Goal: Information Seeking & Learning: Learn about a topic

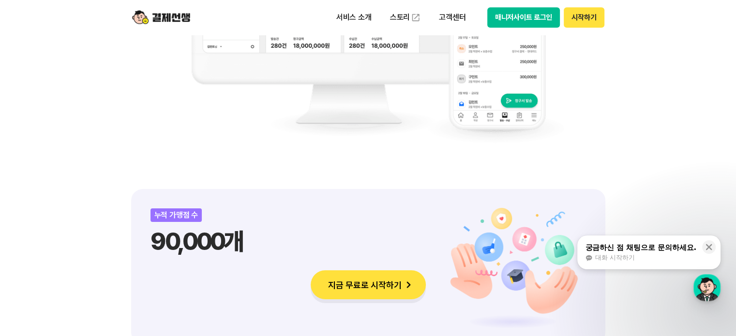
scroll to position [1129, 0]
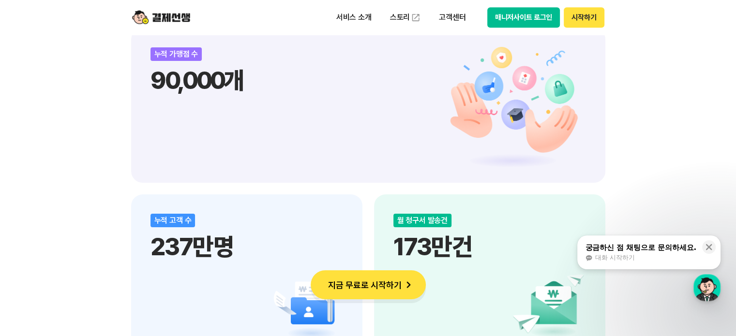
click at [615, 254] on span "대화 시작하기" at bounding box center [615, 258] width 40 height 9
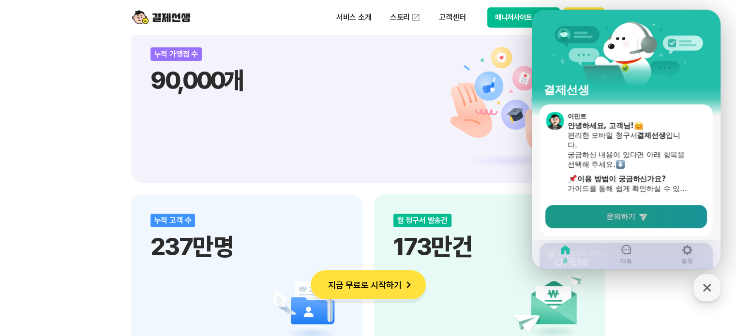
click at [606, 214] on span "문의하기" at bounding box center [620, 217] width 29 height 10
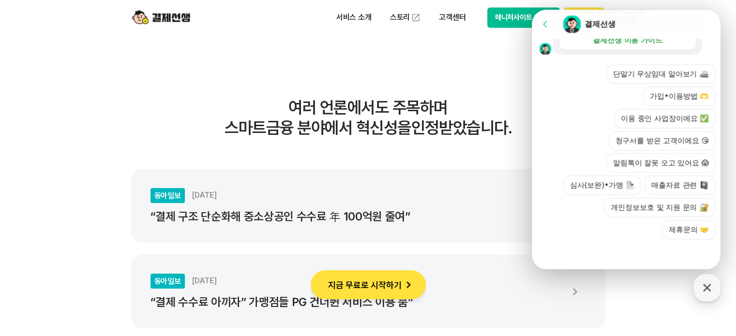
scroll to position [1774, 0]
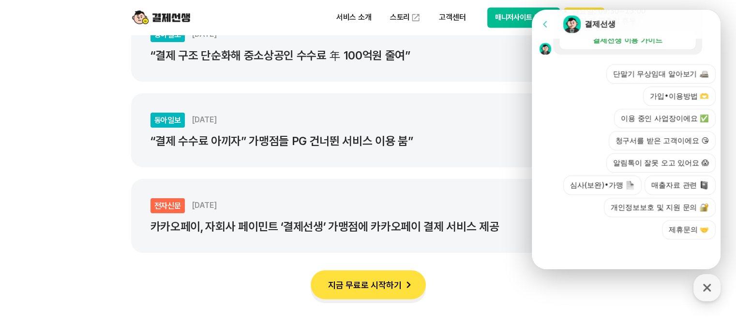
click at [382, 174] on ul "동아일보 2024.12.16 “결제 구조 단순화해 중소상공인 수수료 年 100억원 줄여” 동아일보 2024.12.12 “결제 수수료 아끼자” …" at bounding box center [368, 130] width 474 height 245
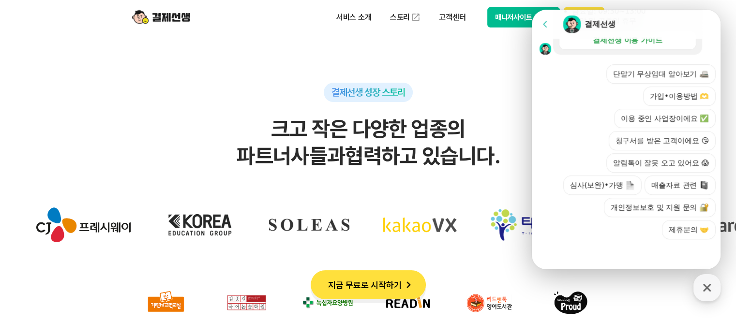
scroll to position [3065, 0]
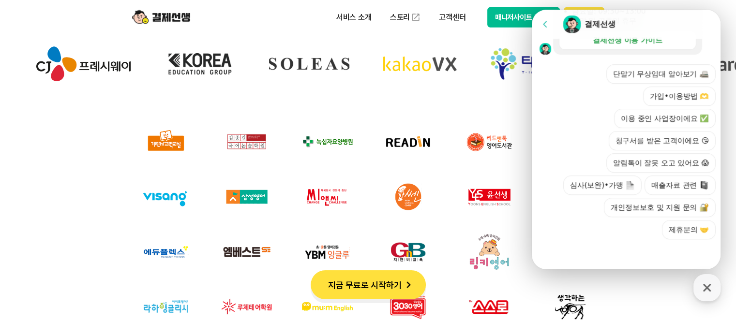
click at [725, 24] on header "서비스 소개 스토리 고객센터 매니저사이트 로그인 시작하기" at bounding box center [368, 17] width 736 height 35
click at [707, 283] on icon "button" at bounding box center [706, 287] width 17 height 17
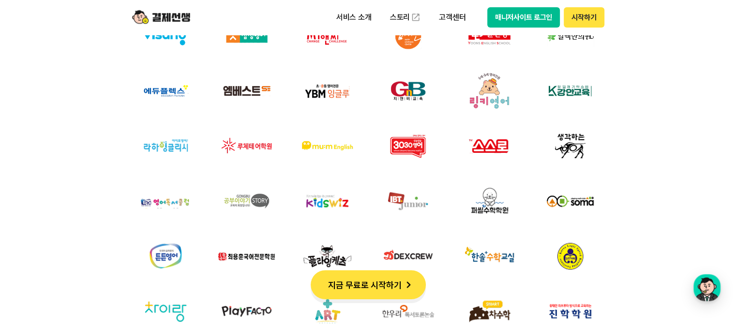
scroll to position [3388, 0]
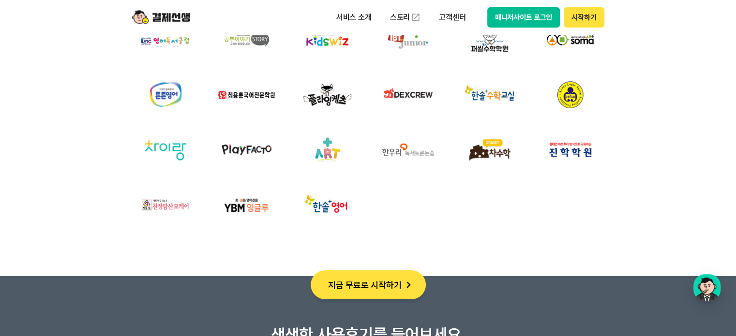
click at [521, 22] on button "매니저사이트 로그인" at bounding box center [523, 17] width 73 height 20
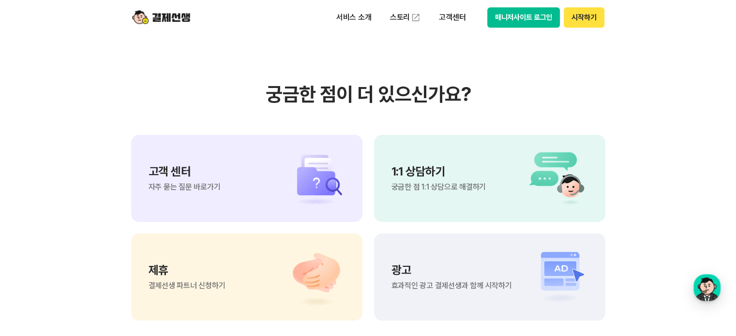
scroll to position [8067, 0]
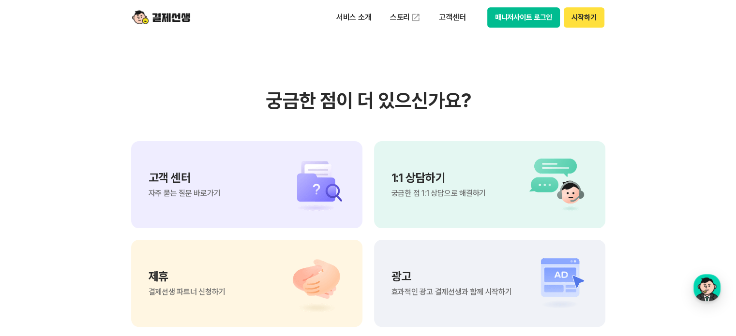
click at [284, 194] on img at bounding box center [311, 185] width 68 height 58
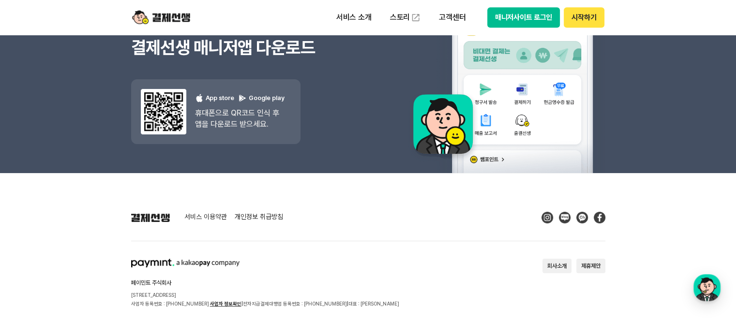
scroll to position [1362, 0]
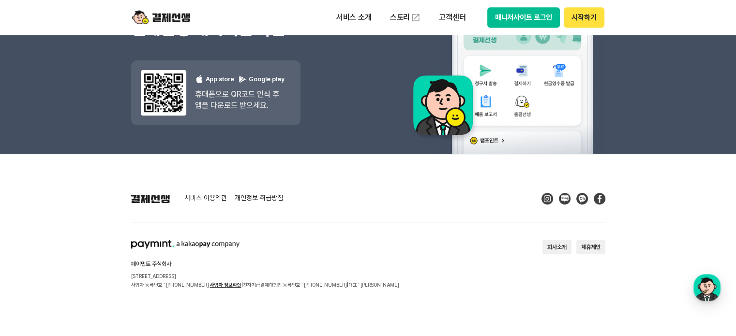
click at [564, 194] on img at bounding box center [565, 199] width 12 height 12
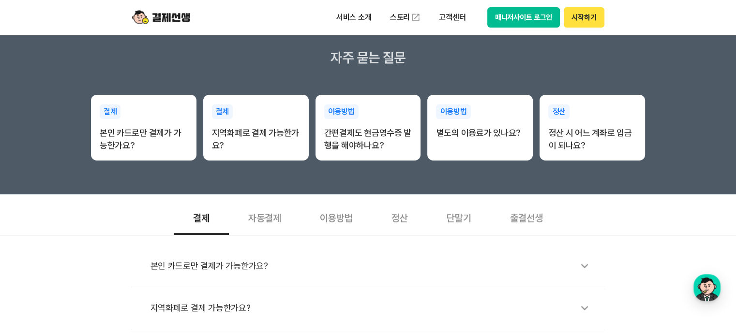
scroll to position [322, 0]
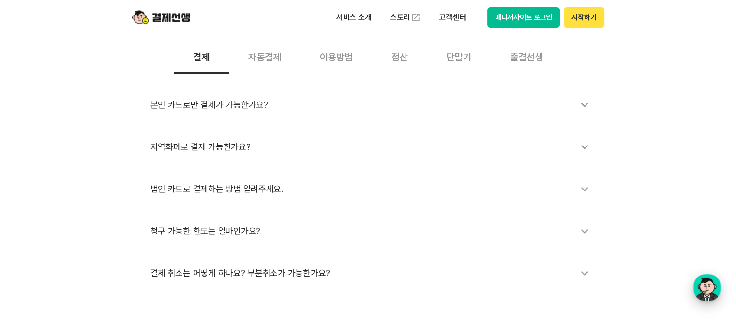
click at [709, 294] on div "button" at bounding box center [707, 287] width 27 height 27
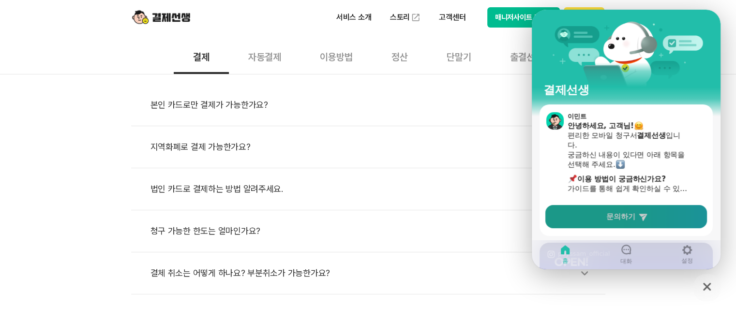
click at [645, 215] on icon at bounding box center [643, 217] width 10 height 10
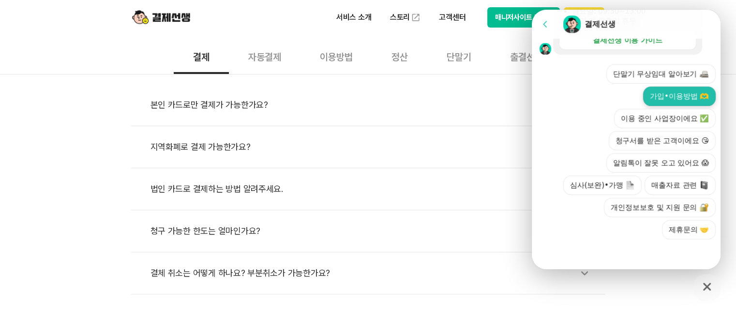
click at [661, 101] on button "가입•이용방법 🫶" at bounding box center [679, 96] width 73 height 19
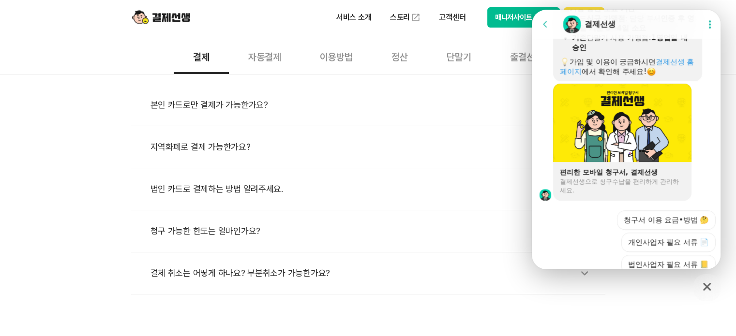
scroll to position [734, 0]
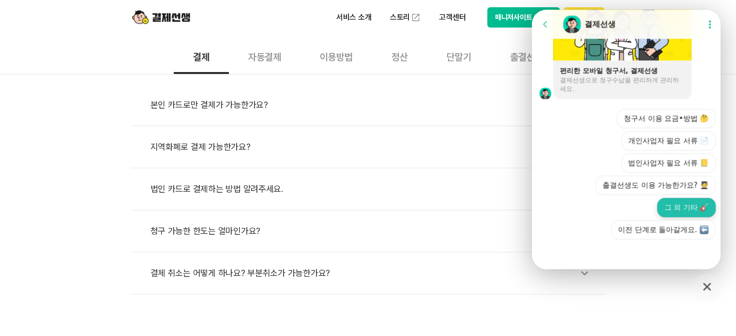
click at [677, 212] on button "그 외 기타 🎸" at bounding box center [686, 207] width 59 height 19
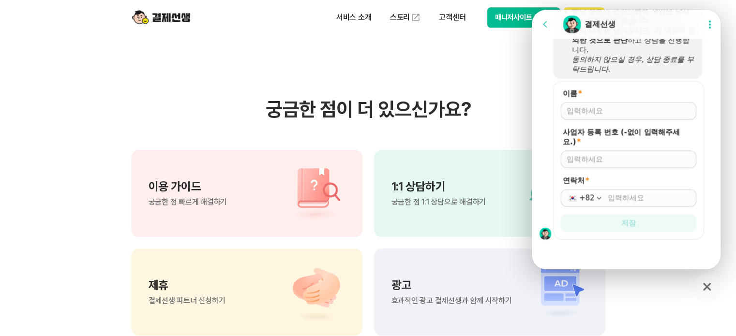
scroll to position [806, 0]
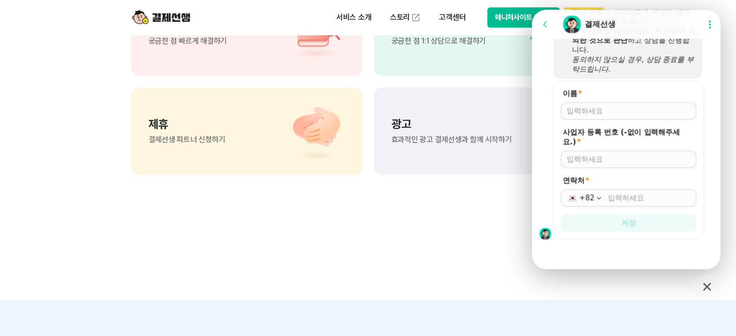
click at [446, 213] on section "궁금한 점이 더 있으신가요? 이용 가이드 궁금한 점 빠르게 해결하기 1:1 상담하기 궁금한 점 1:1 상담으로 해결하기 제휴 결제선생 파트너 …" at bounding box center [368, 56] width 736 height 490
click at [713, 290] on icon "button" at bounding box center [706, 286] width 17 height 17
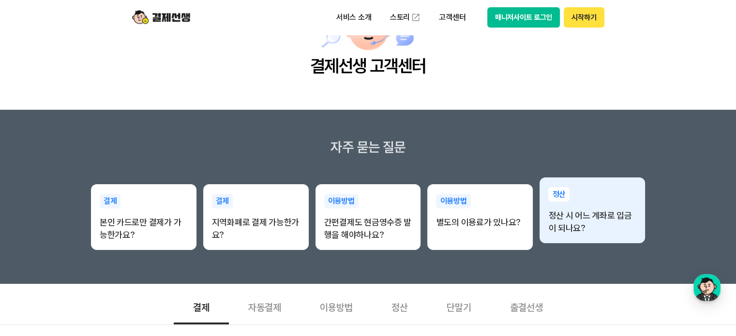
scroll to position [0, 0]
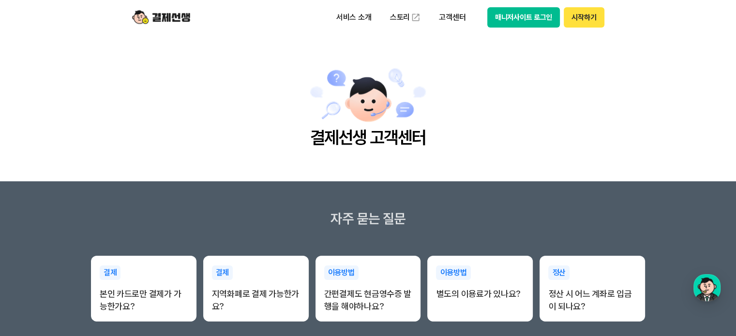
click at [180, 22] on img at bounding box center [161, 17] width 58 height 18
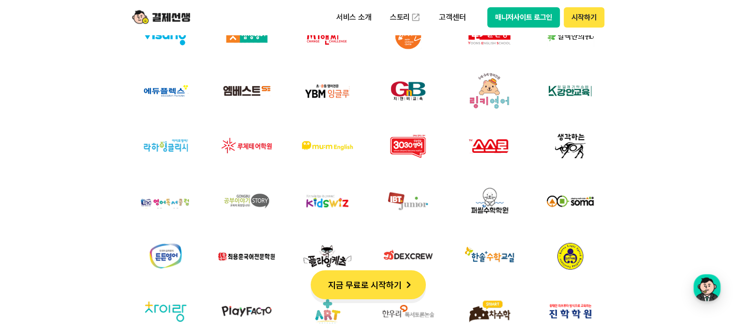
scroll to position [3388, 0]
